Goal: Task Accomplishment & Management: Manage account settings

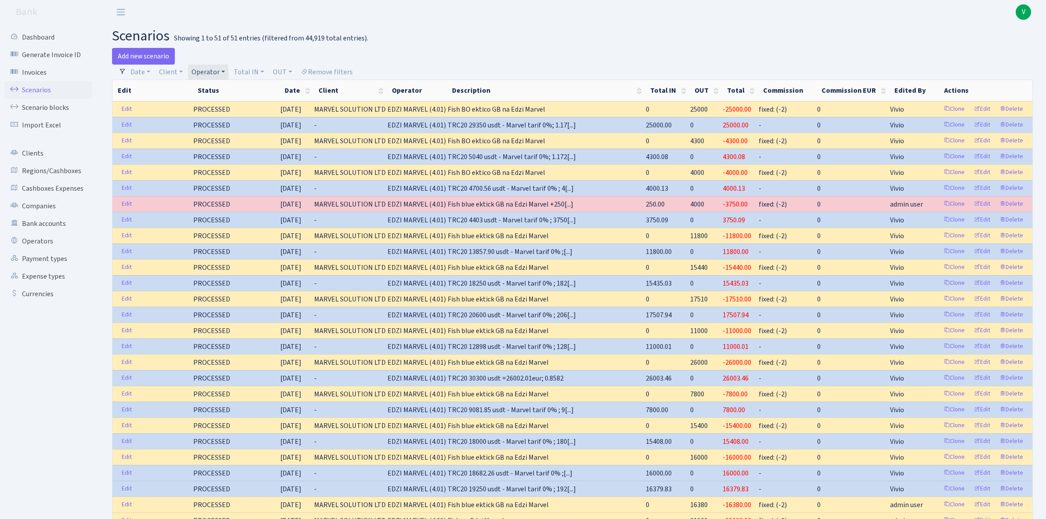
select select "100"
click at [203, 72] on link "Operator" at bounding box center [208, 72] width 40 height 15
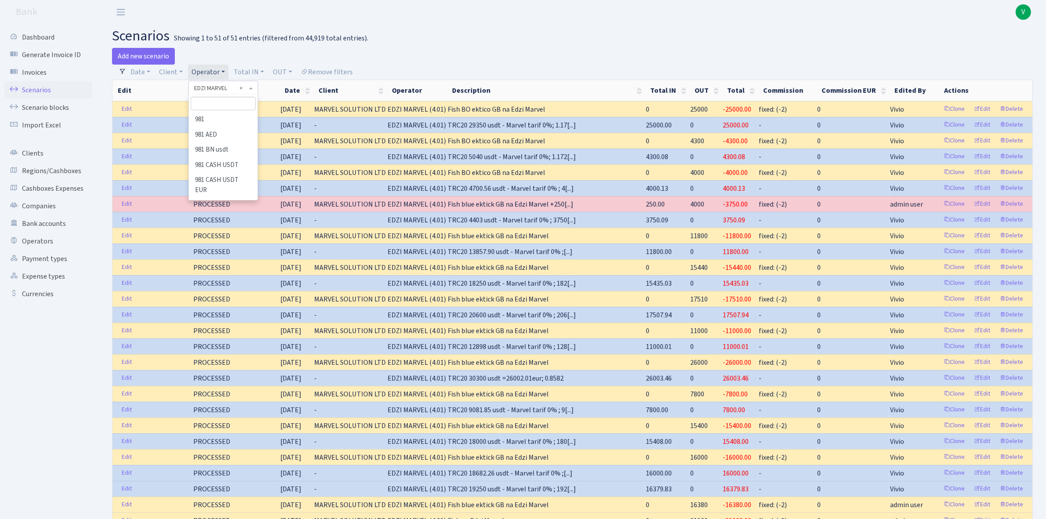
scroll to position [1546, 0]
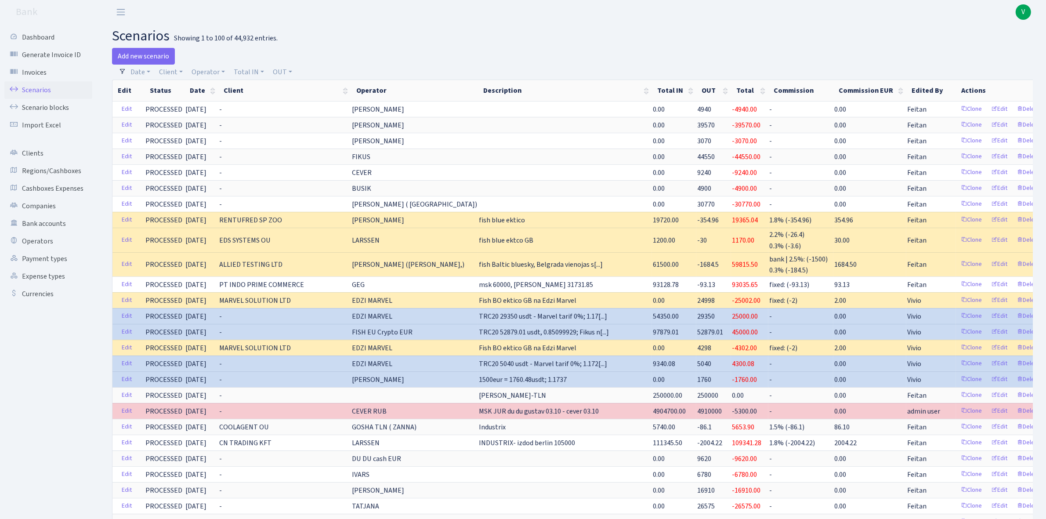
click at [29, 86] on link "Scenarios" at bounding box center [48, 90] width 88 height 18
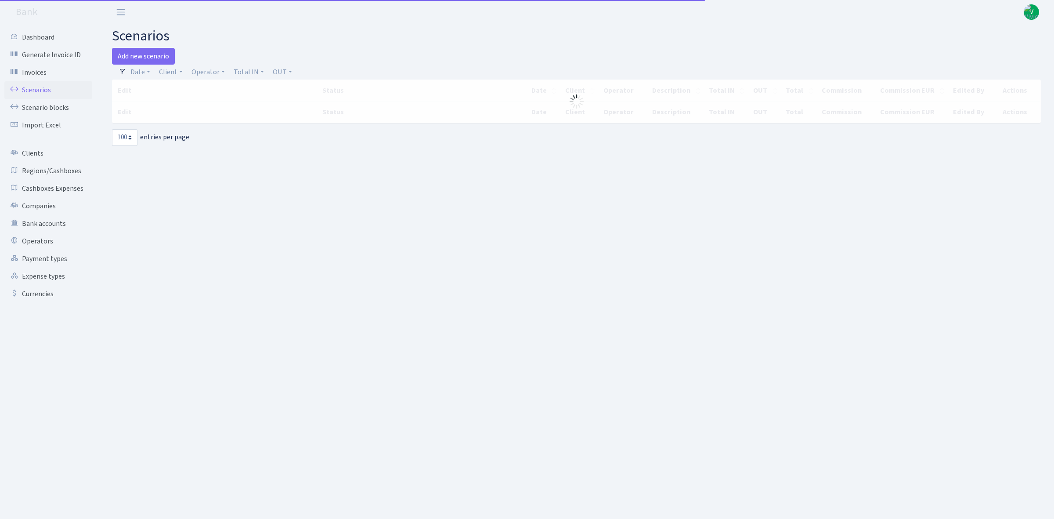
select select "100"
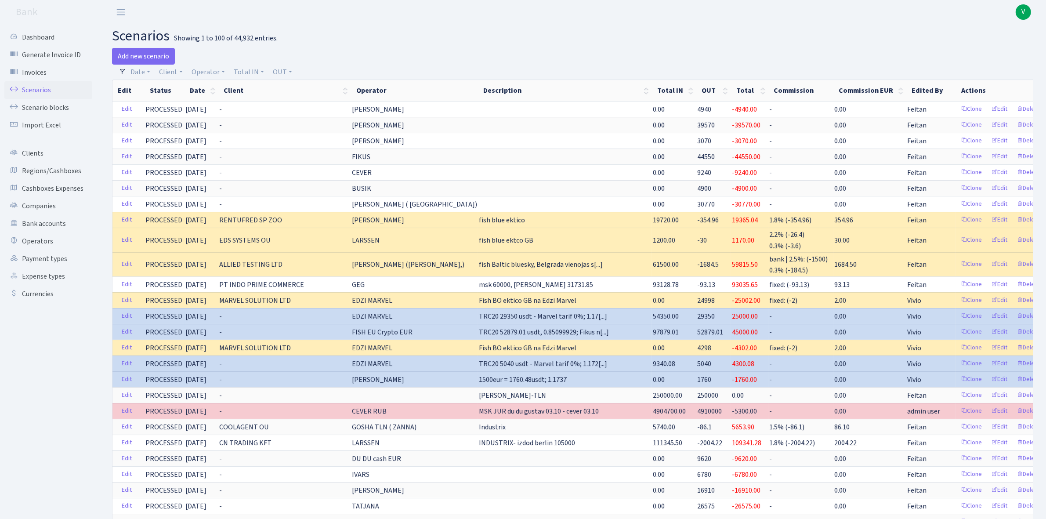
click at [1024, 13] on span "V" at bounding box center [1023, 11] width 15 height 15
click at [987, 49] on link "Logout" at bounding box center [995, 51] width 79 height 14
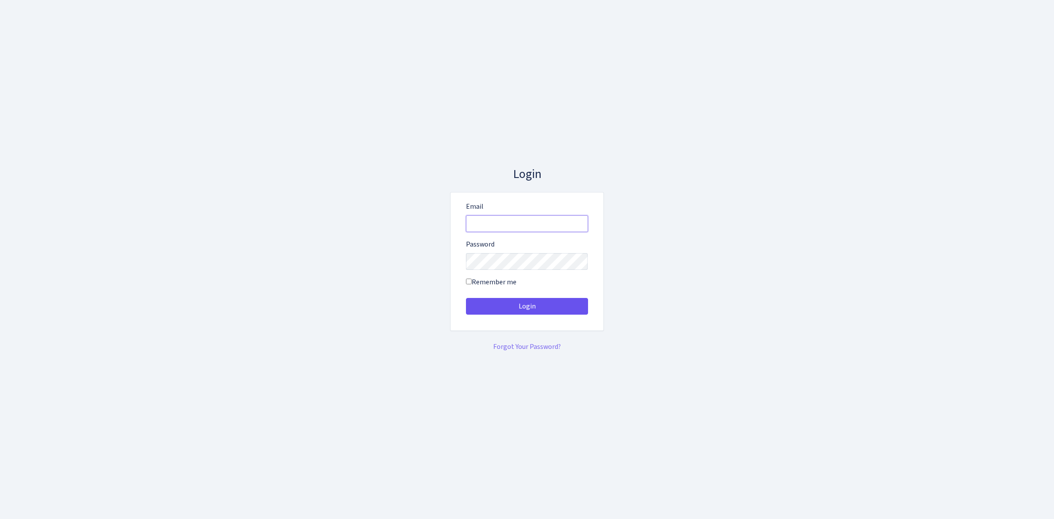
type input "vivio@bank.com"
click at [497, 302] on button "Login" at bounding box center [527, 306] width 122 height 17
